Goal: Browse casually: Explore the website without a specific task or goal

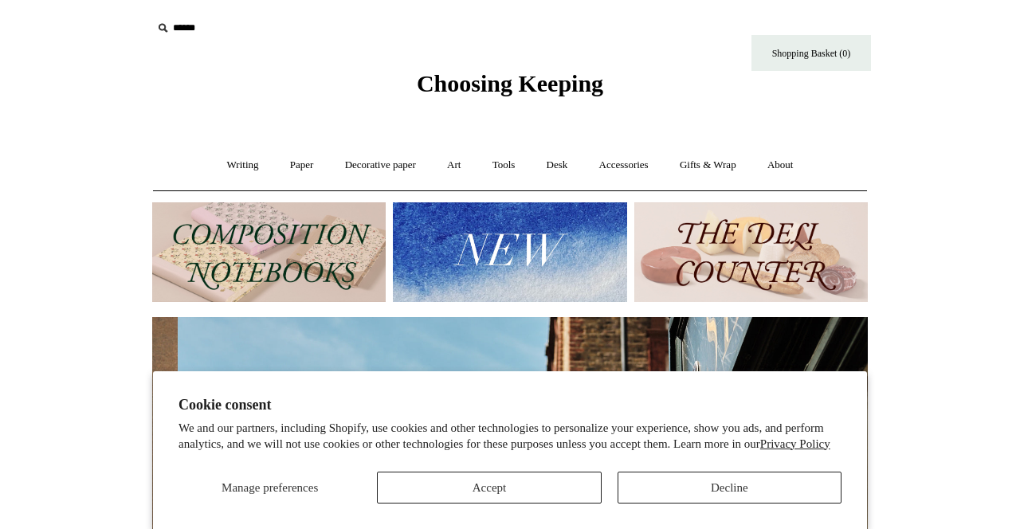
scroll to position [0, 716]
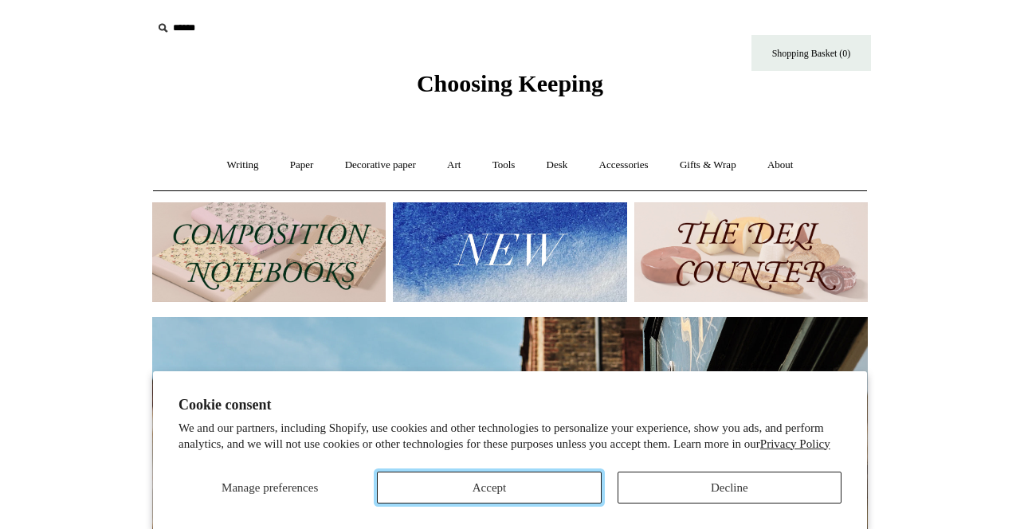
click at [482, 487] on button "Accept" at bounding box center [489, 488] width 224 height 32
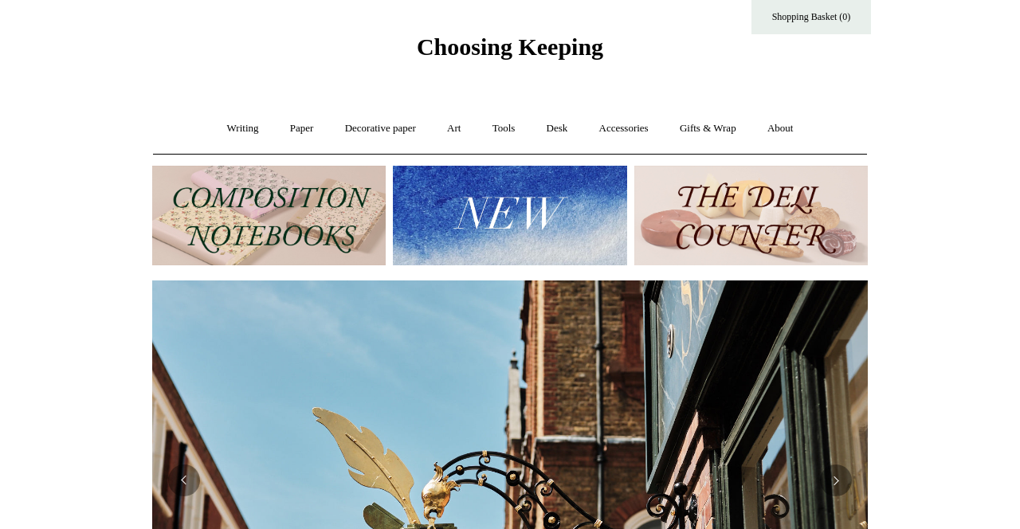
click at [223, 136] on link "Writing +" at bounding box center [243, 129] width 61 height 42
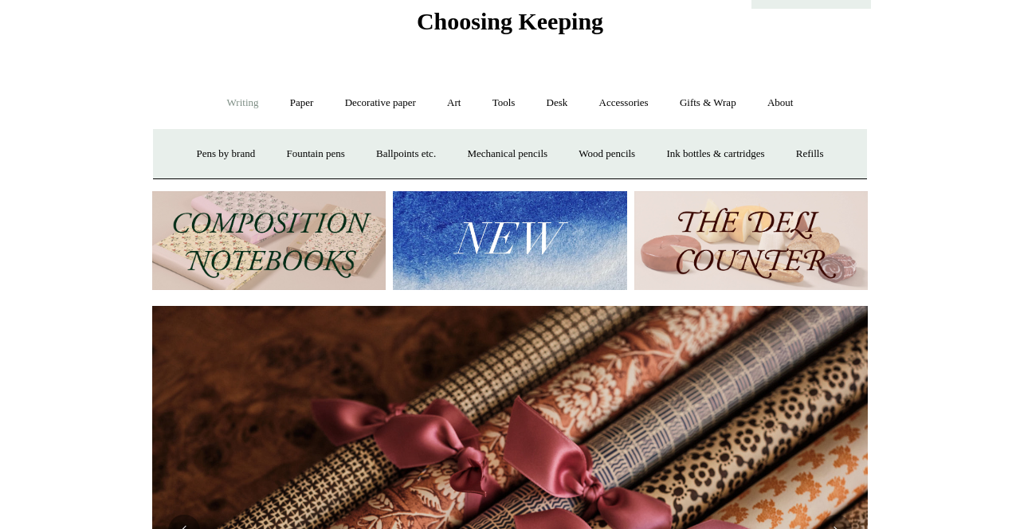
scroll to position [0, 0]
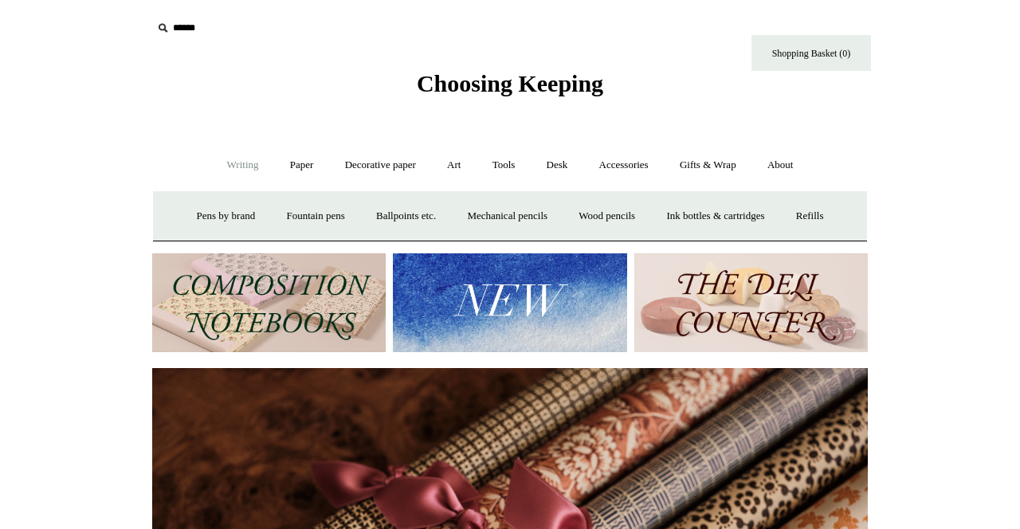
click at [225, 222] on link "Pens by brand +" at bounding box center [227, 216] width 88 height 42
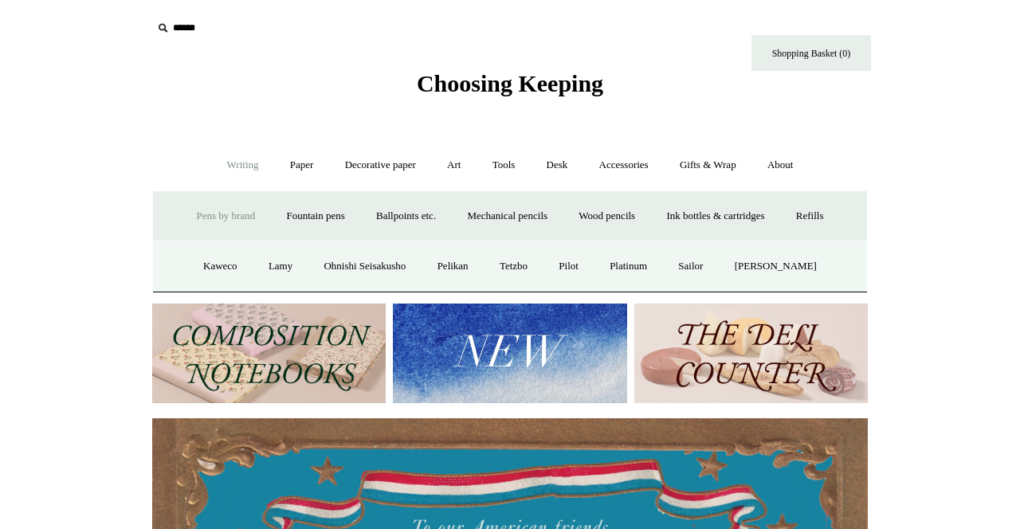
click at [324, 225] on link "Fountain pens +" at bounding box center [315, 216] width 87 height 42
click at [265, 288] on link "Everyday" at bounding box center [287, 267] width 69 height 42
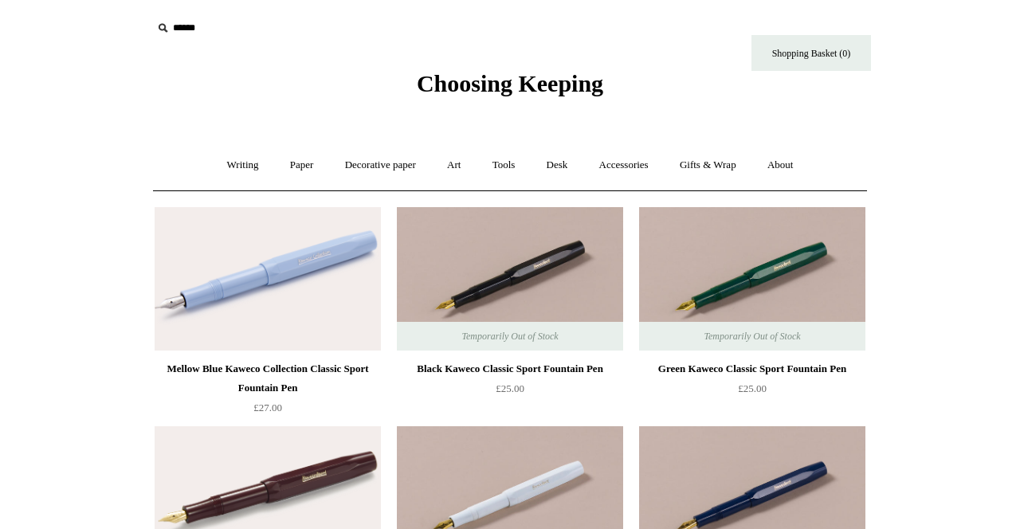
click at [214, 175] on link "Writing +" at bounding box center [243, 165] width 61 height 42
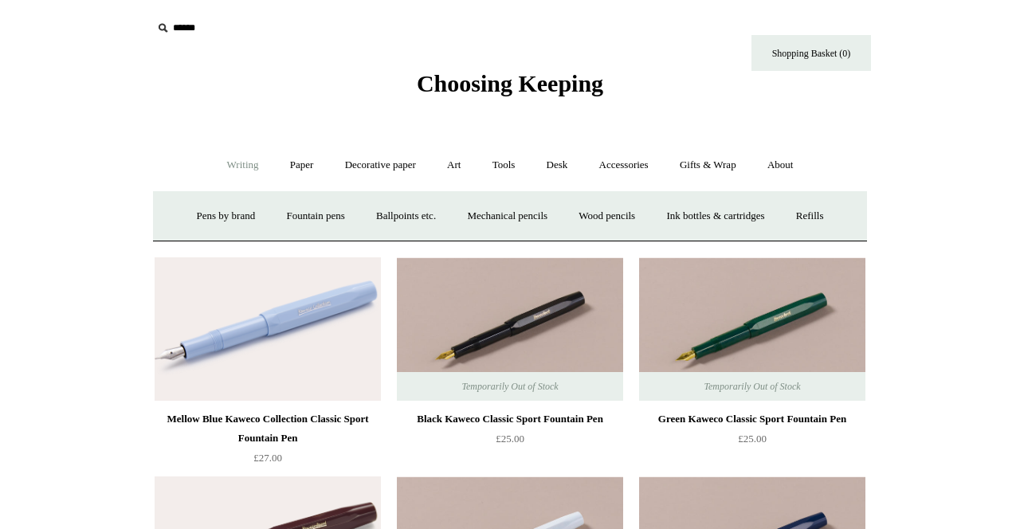
click at [325, 222] on link "Fountain pens +" at bounding box center [315, 216] width 87 height 42
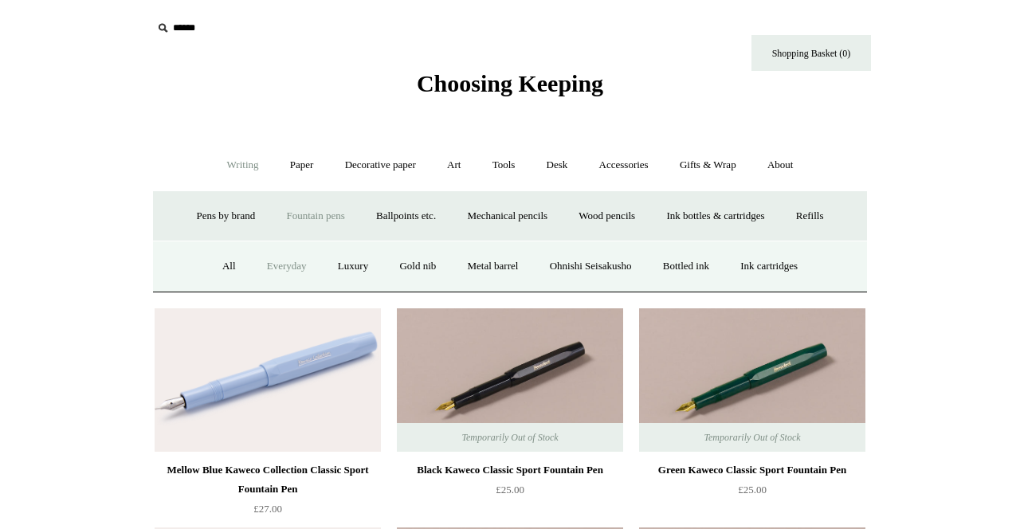
click at [429, 222] on link "Ballpoints etc. +" at bounding box center [406, 216] width 88 height 42
click at [537, 222] on link "Mechanical pencils +" at bounding box center [507, 216] width 109 height 42
click at [423, 288] on link "Thin & precise" at bounding box center [426, 267] width 91 height 42
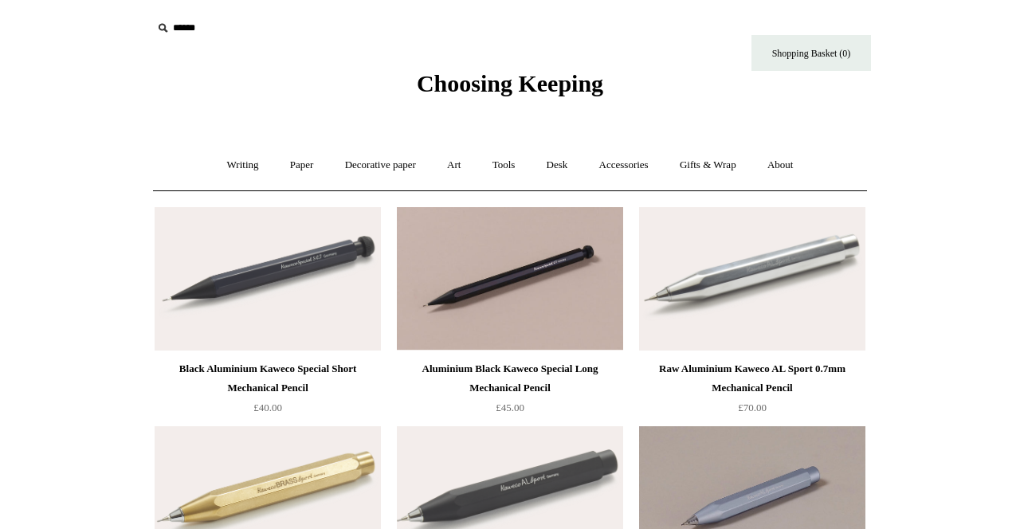
click at [217, 178] on link "Writing +" at bounding box center [243, 165] width 61 height 42
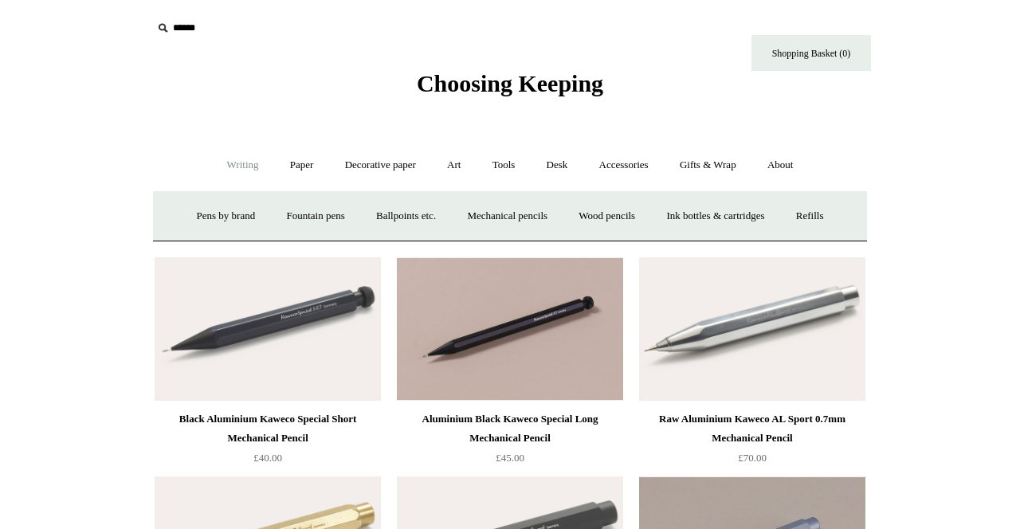
click at [779, 226] on link "Ink bottles & cartridges +" at bounding box center [715, 216] width 127 height 42
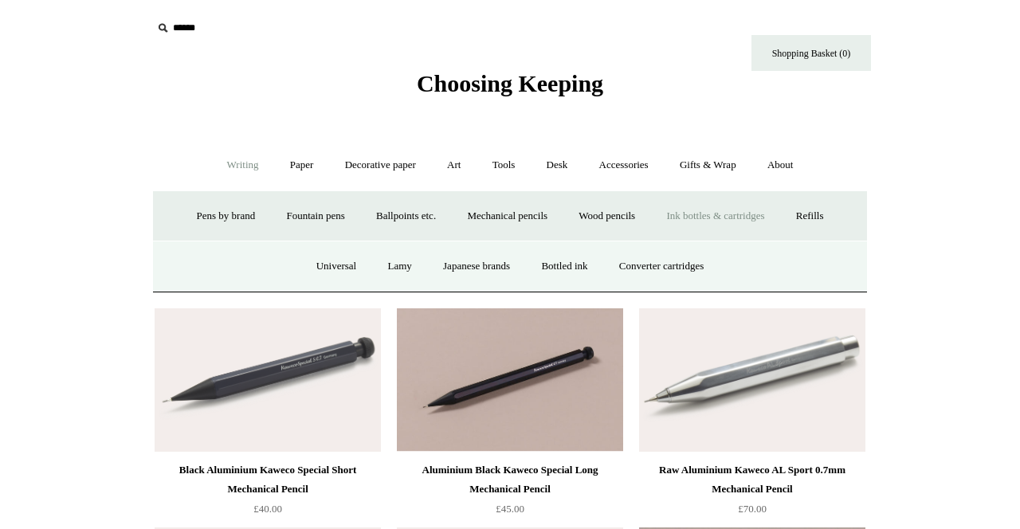
click at [325, 288] on link "Universal" at bounding box center [336, 267] width 69 height 42
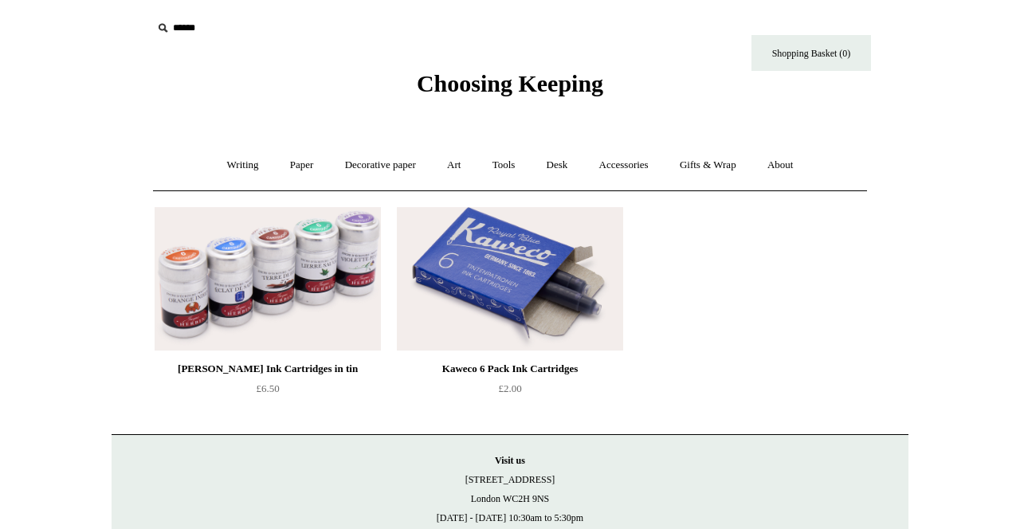
click at [282, 177] on link "Paper +" at bounding box center [302, 165] width 53 height 42
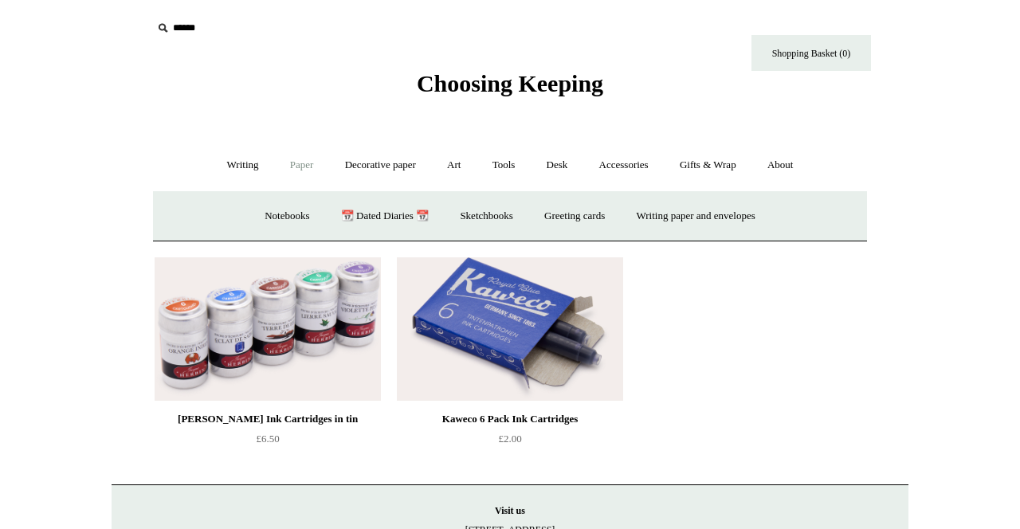
click at [263, 215] on link "Notebooks +" at bounding box center [286, 216] width 73 height 42
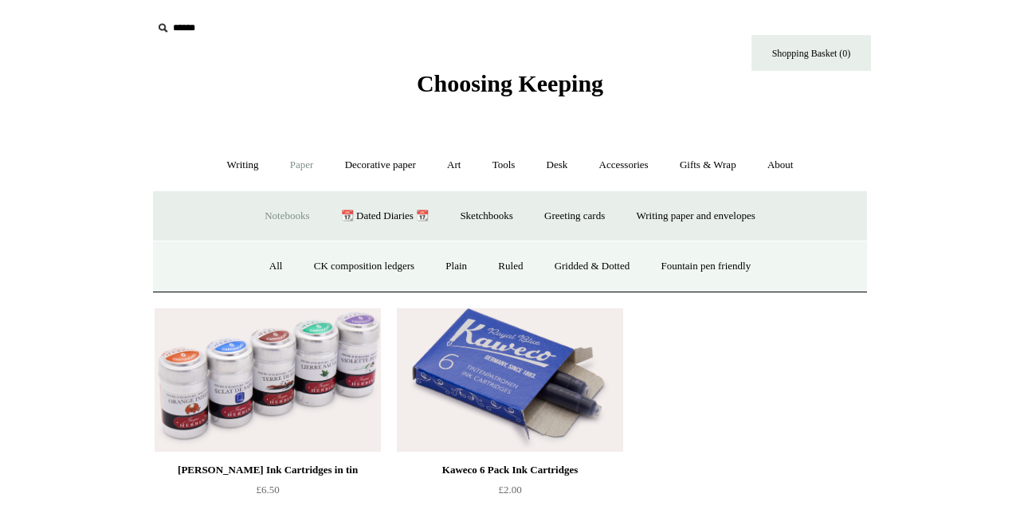
click at [255, 269] on link "All" at bounding box center [276, 267] width 42 height 42
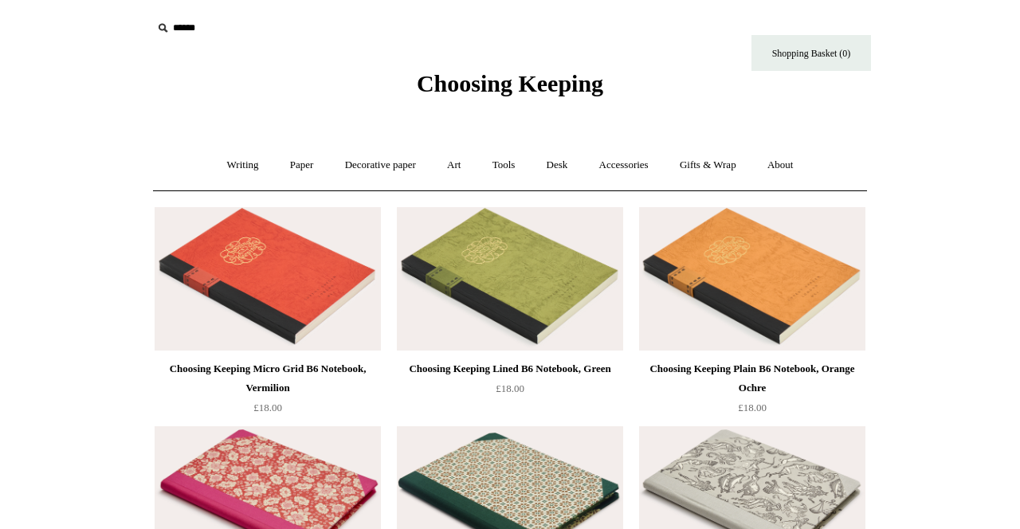
click at [631, 169] on link "Accessories +" at bounding box center [624, 165] width 78 height 42
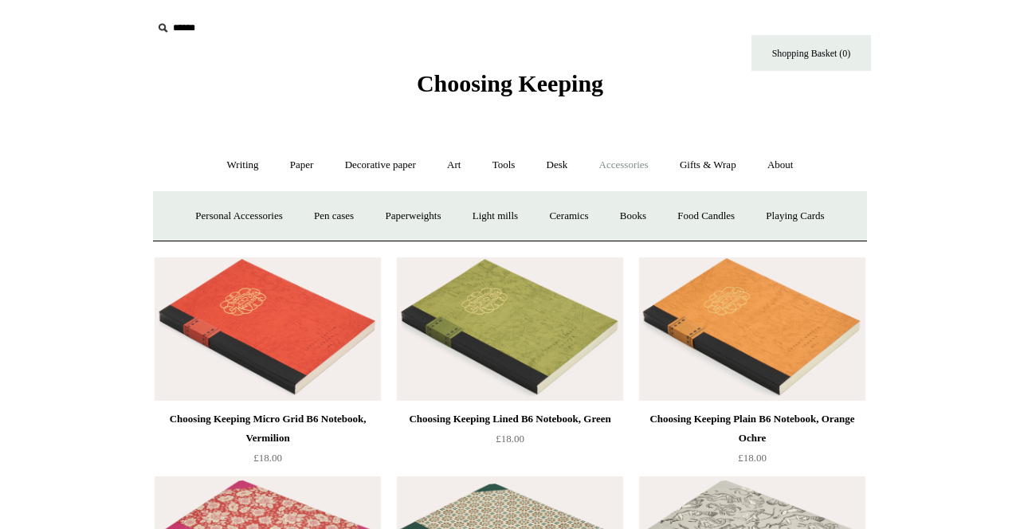
click at [368, 219] on link "Pen cases" at bounding box center [334, 216] width 69 height 42
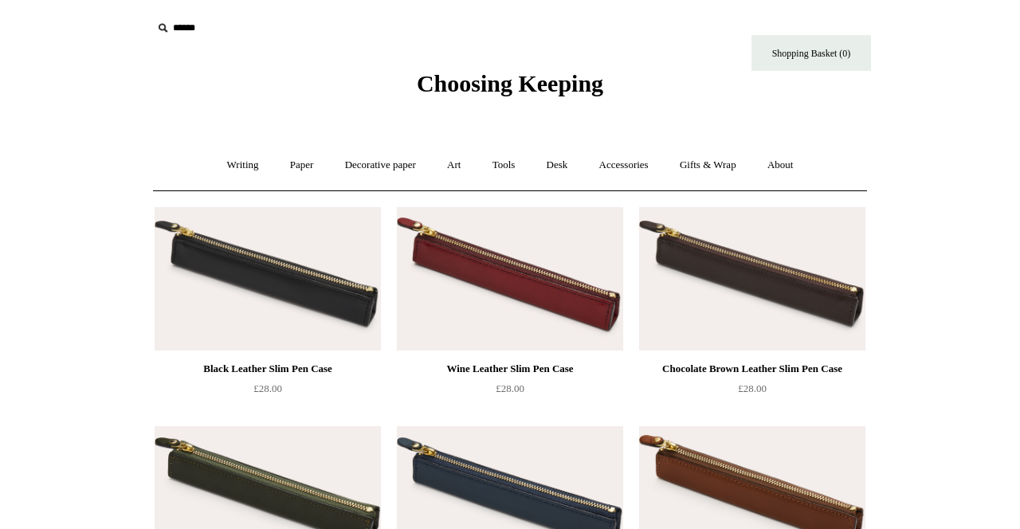
click at [217, 170] on link "Writing +" at bounding box center [243, 165] width 61 height 42
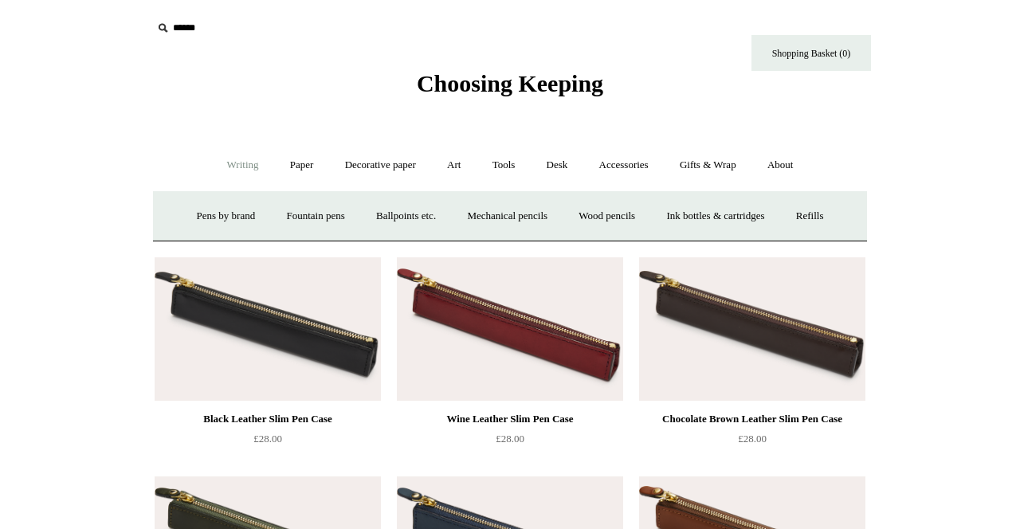
click at [217, 225] on link "Pens by brand +" at bounding box center [227, 216] width 88 height 42
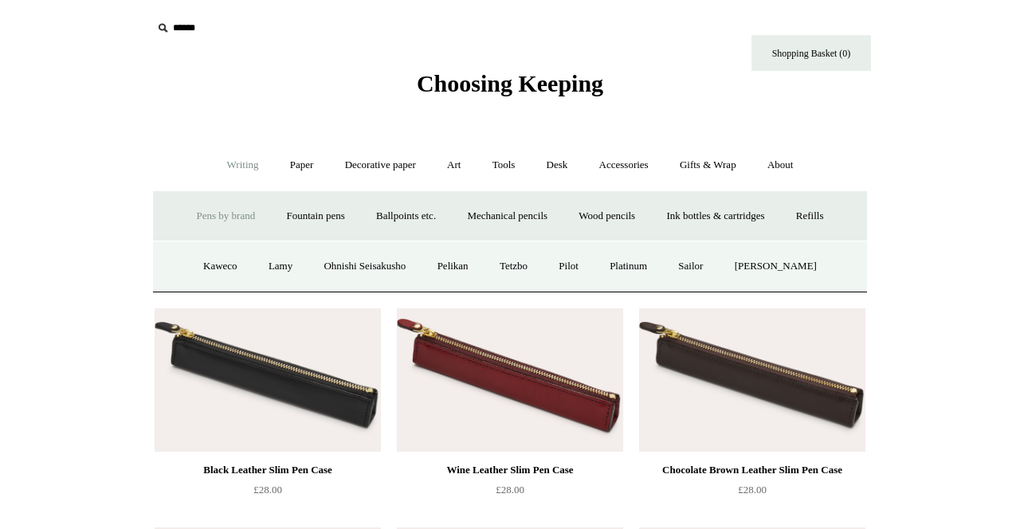
click at [718, 288] on link "Sailor" at bounding box center [690, 267] width 53 height 42
